Goal: Transaction & Acquisition: Book appointment/travel/reservation

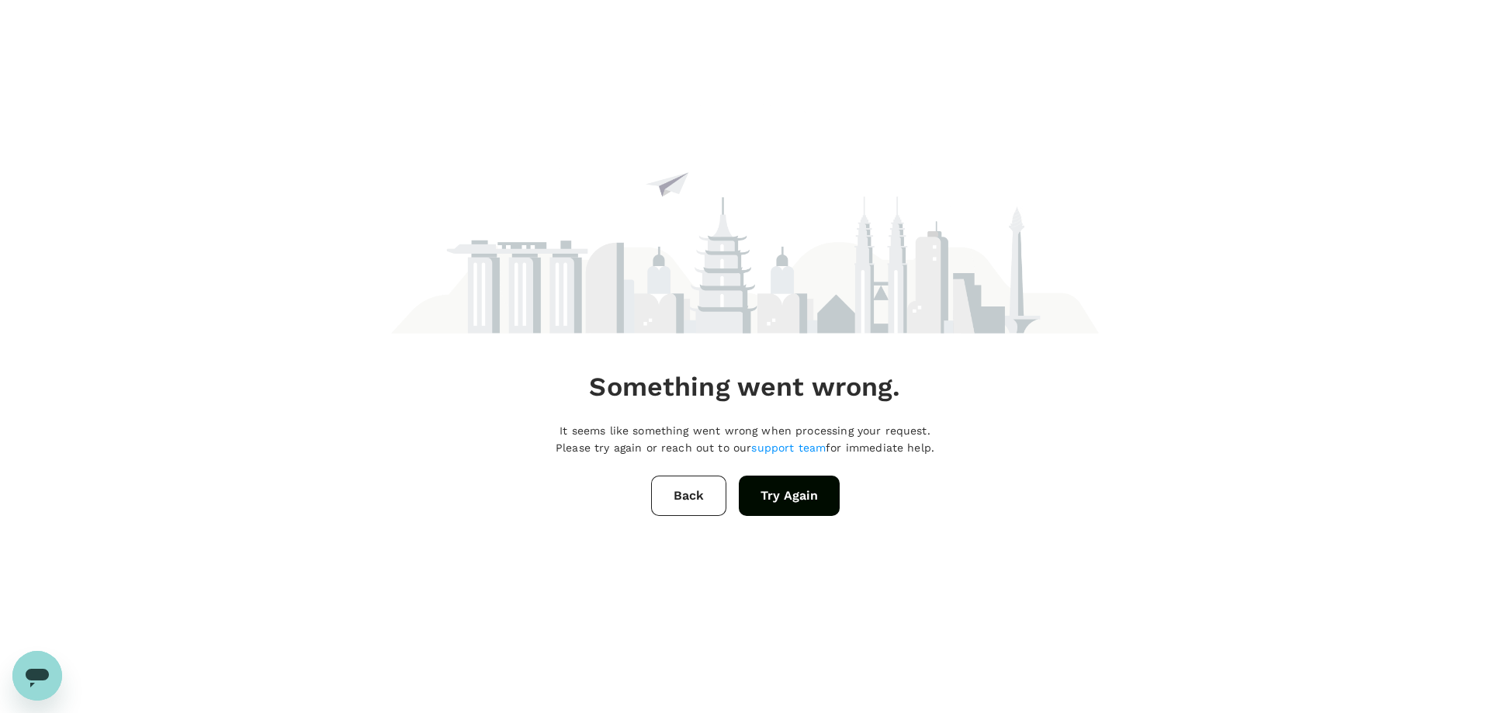
click at [785, 501] on button "Try Again" at bounding box center [789, 496] width 101 height 40
click at [808, 504] on button "Try Again" at bounding box center [789, 496] width 101 height 40
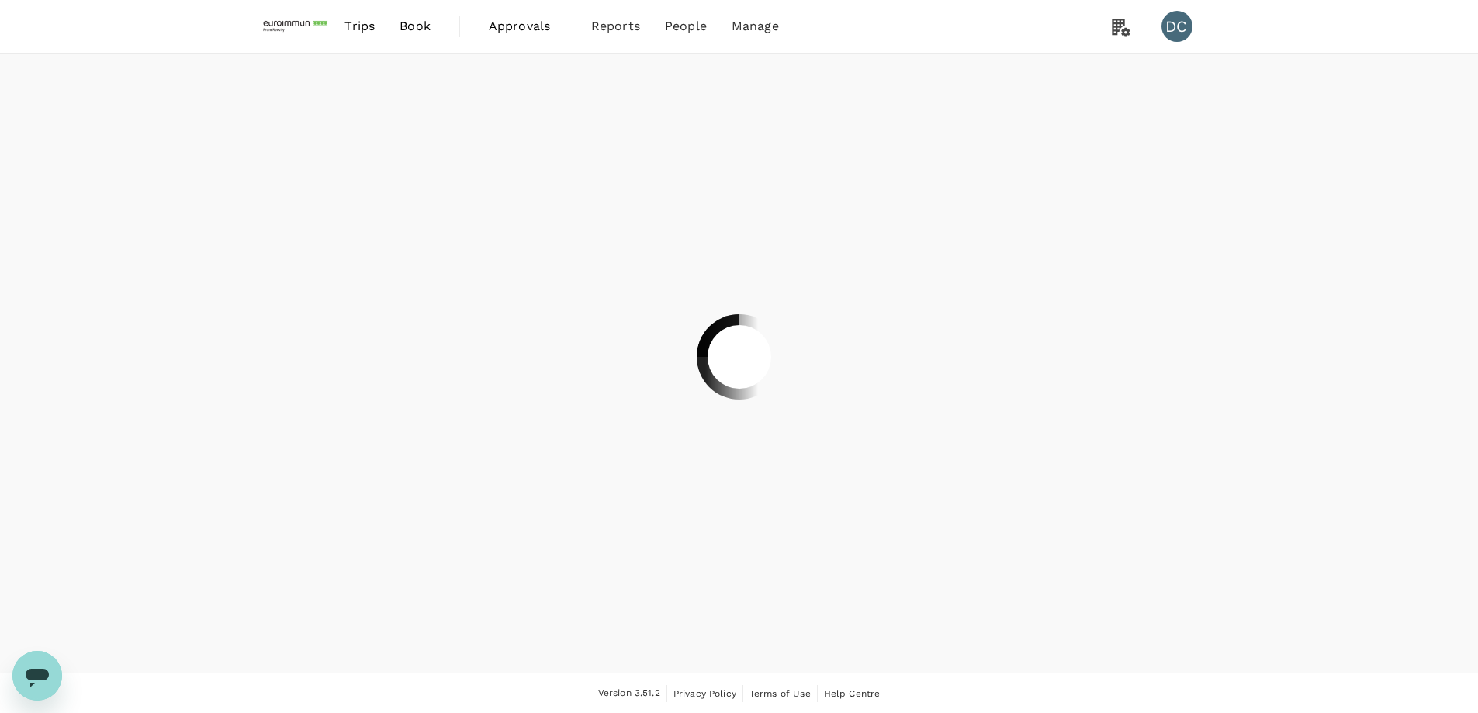
click at [1186, 31] on div at bounding box center [739, 356] width 1478 height 713
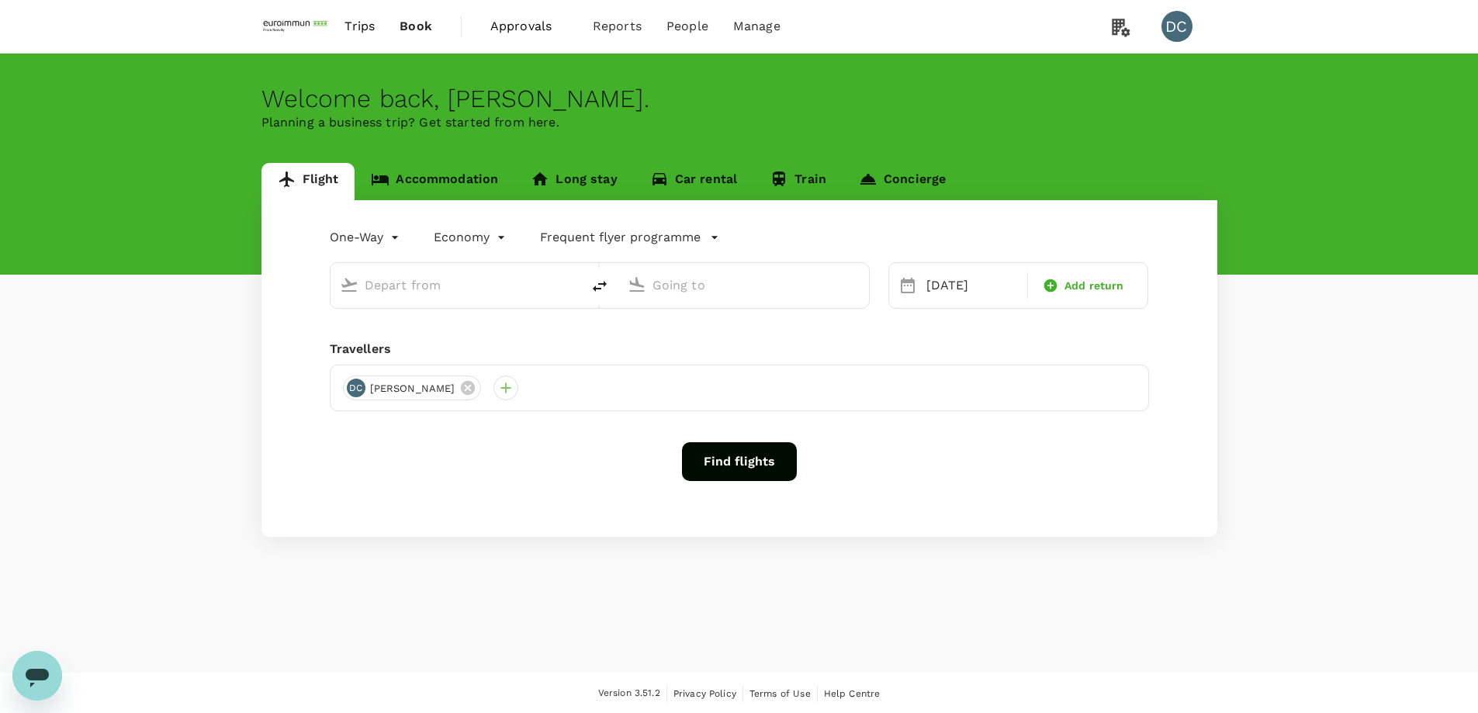
type input "Singapore Changi (SIN)"
type input "Xi'an Xianyang Intl (XIY)"
type input "Singapore Changi (SIN)"
type input "Xi'an Xianyang Intl (XIY)"
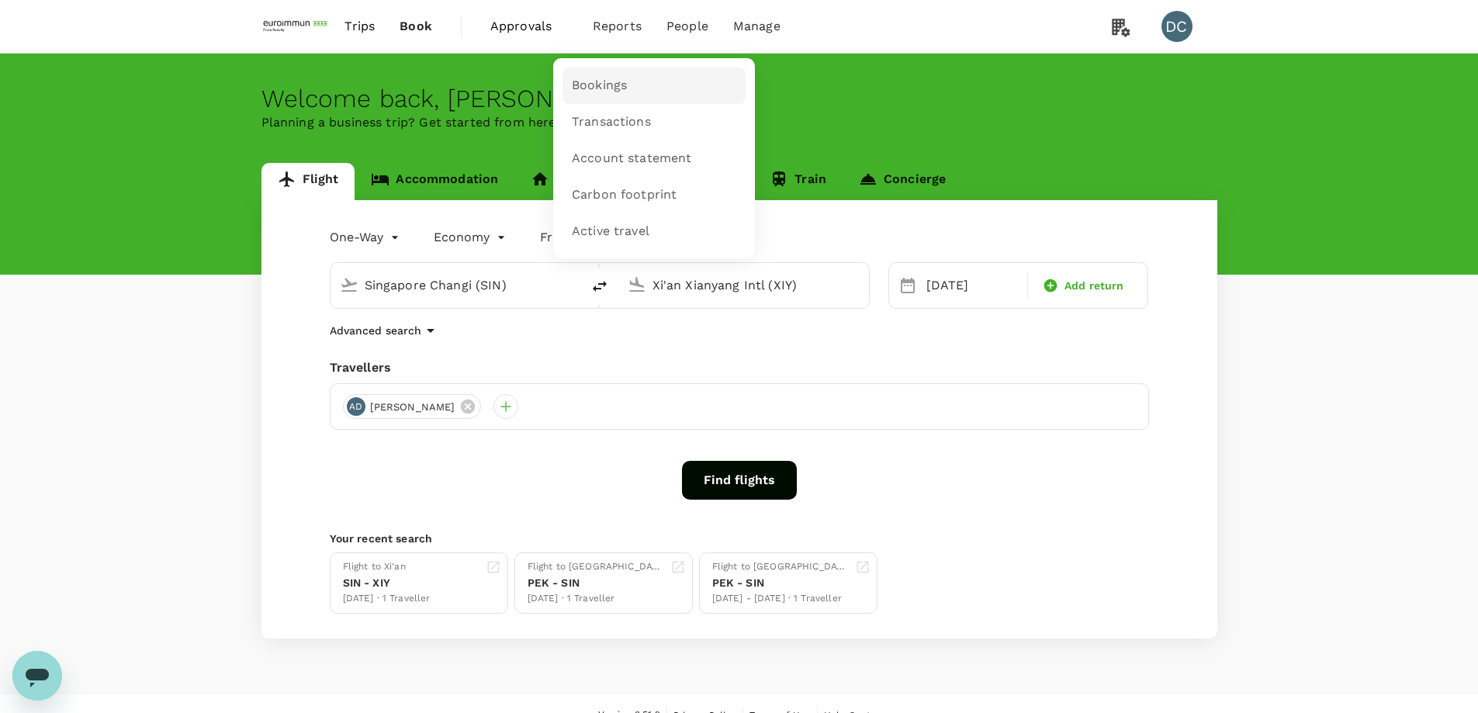
click at [600, 87] on span "Bookings" at bounding box center [599, 86] width 55 height 18
